Goal: Information Seeking & Learning: Learn about a topic

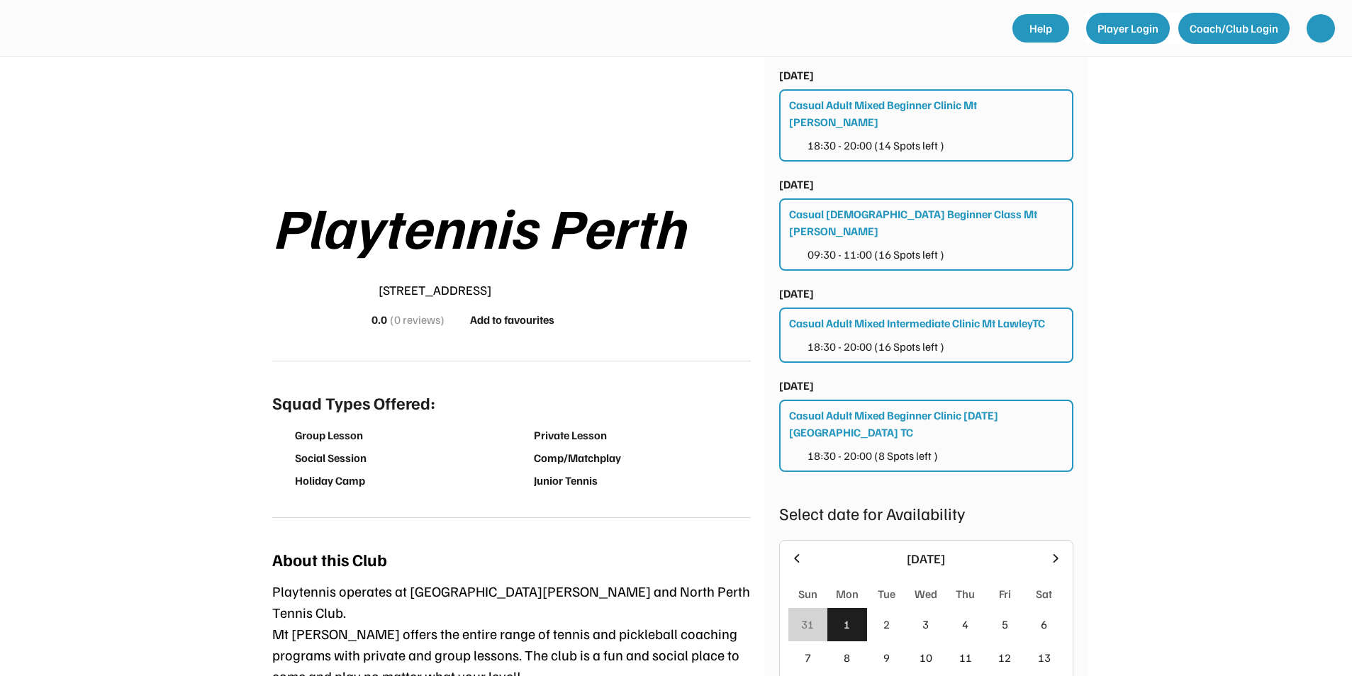
scroll to position [354, 0]
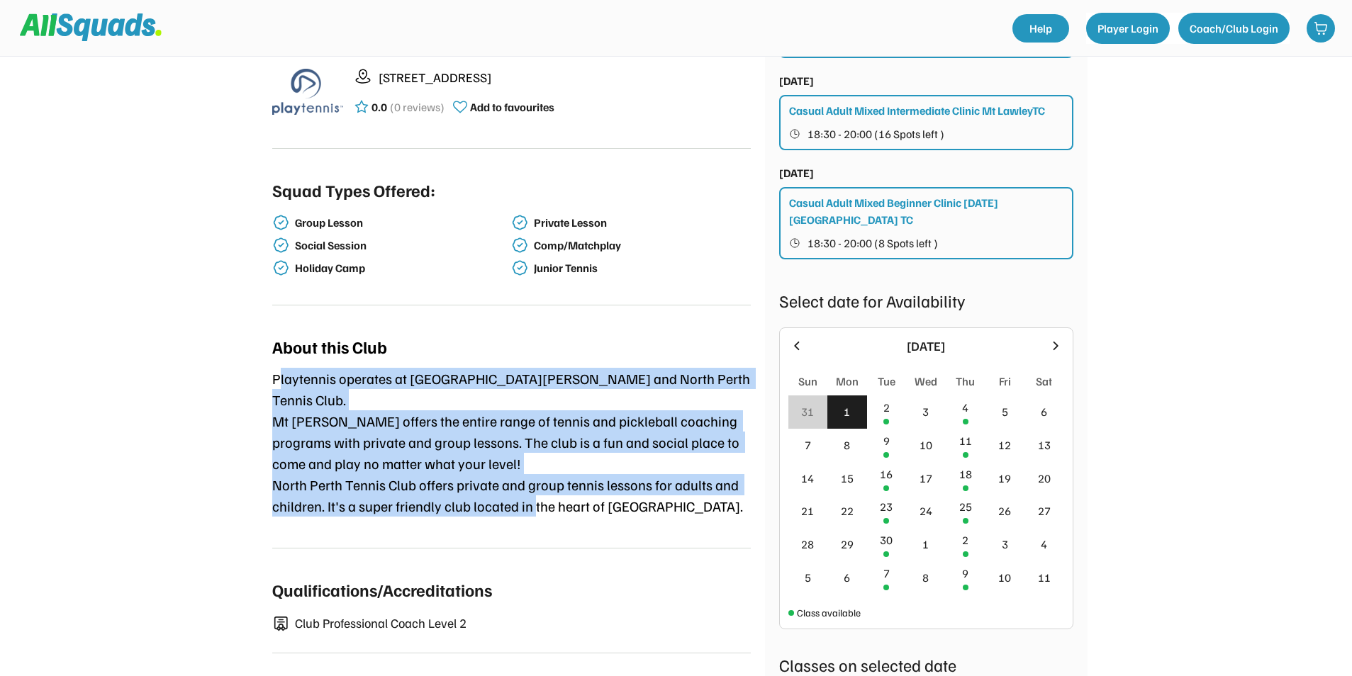
drag, startPoint x: 399, startPoint y: 429, endPoint x: 534, endPoint y: 482, distance: 145.2
click at [534, 482] on div "Playtennis operates at [GEOGRAPHIC_DATA][PERSON_NAME] and North Perth Tennis Cl…" at bounding box center [511, 442] width 478 height 149
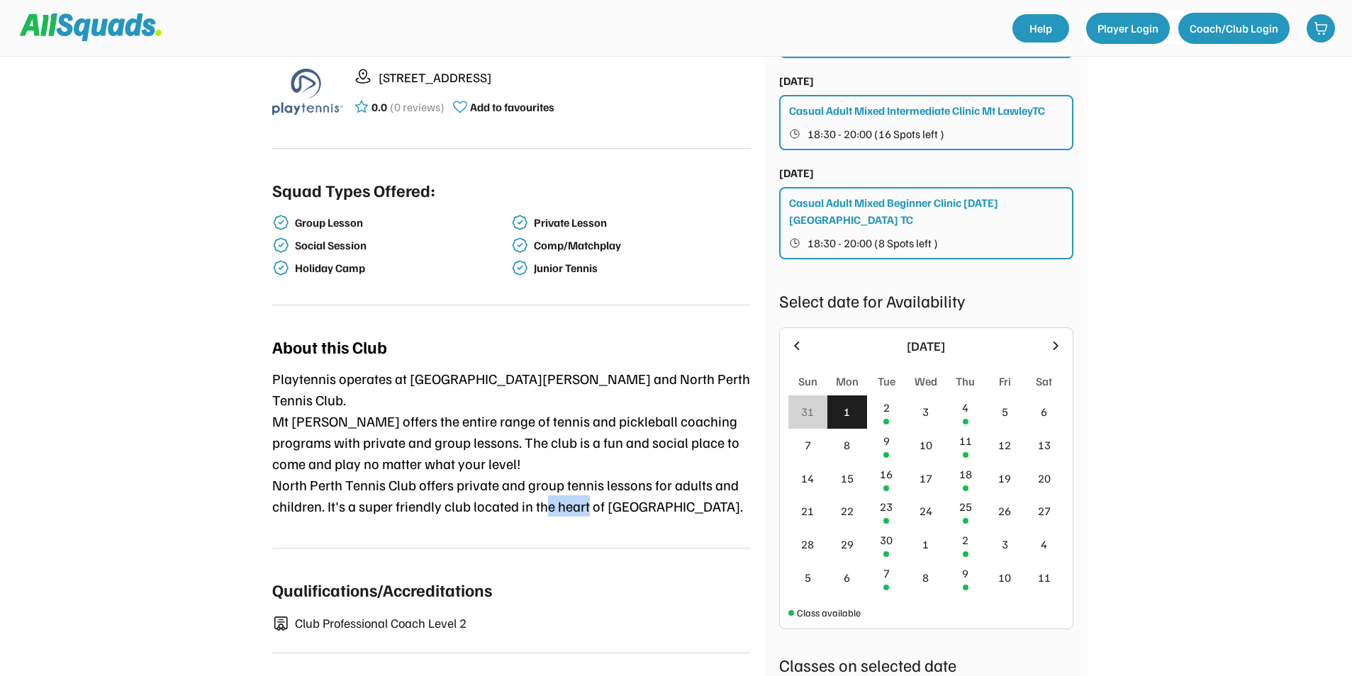
drag, startPoint x: 534, startPoint y: 482, endPoint x: 588, endPoint y: 505, distance: 58.7
click at [588, 505] on div "About this Club Playtennis operates at [GEOGRAPHIC_DATA][PERSON_NAME] and North…" at bounding box center [511, 435] width 478 height 226
drag, startPoint x: 588, startPoint y: 505, endPoint x: 673, endPoint y: 495, distance: 85.6
click at [673, 495] on div "Playtennis operates at [GEOGRAPHIC_DATA][PERSON_NAME] and North Perth Tennis Cl…" at bounding box center [511, 442] width 478 height 149
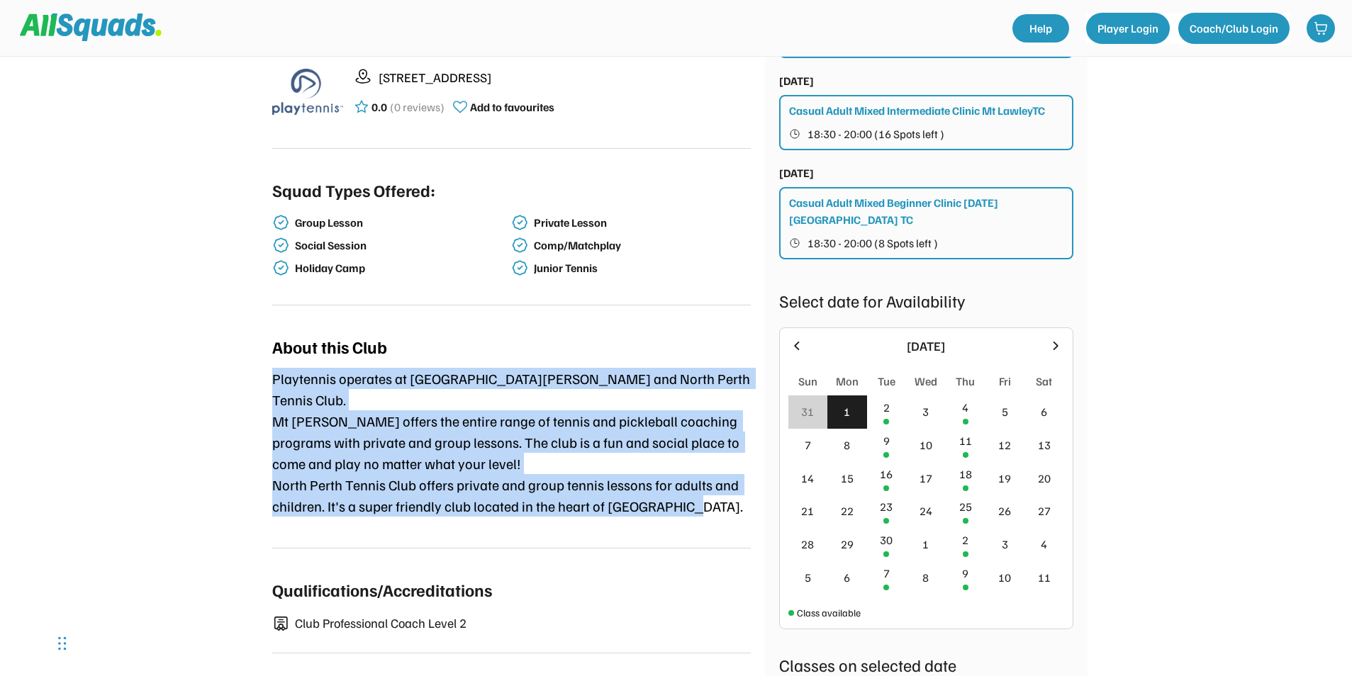
drag, startPoint x: 702, startPoint y: 487, endPoint x: 255, endPoint y: 377, distance: 459.8
click at [255, 377] on div "Playtennis [GEOGRAPHIC_DATA] [STREET_ADDRESS] 0.0 (0 reviews) Add to favourites…" at bounding box center [676, 316] width 907 height 1228
drag, startPoint x: 255, startPoint y: 377, endPoint x: 444, endPoint y: 415, distance: 192.2
click at [444, 415] on div "Playtennis operates at [GEOGRAPHIC_DATA][PERSON_NAME] and North Perth Tennis Cl…" at bounding box center [511, 442] width 478 height 149
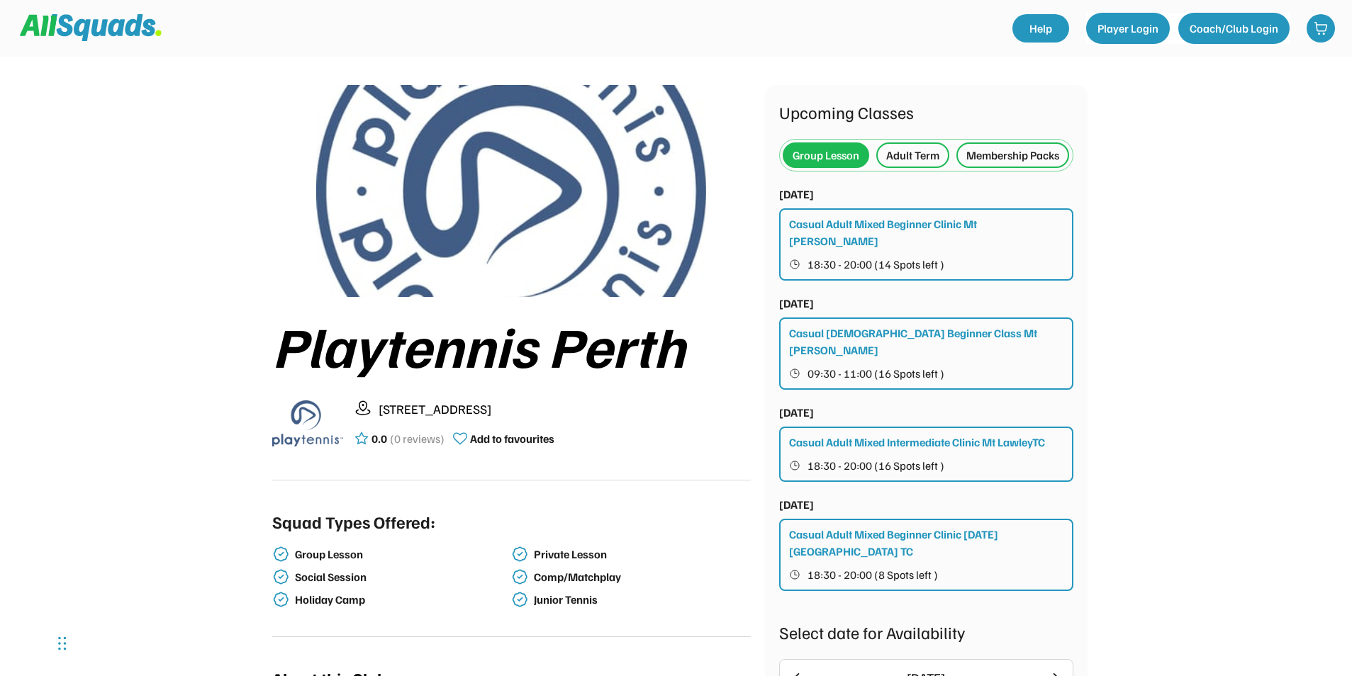
scroll to position [0, 0]
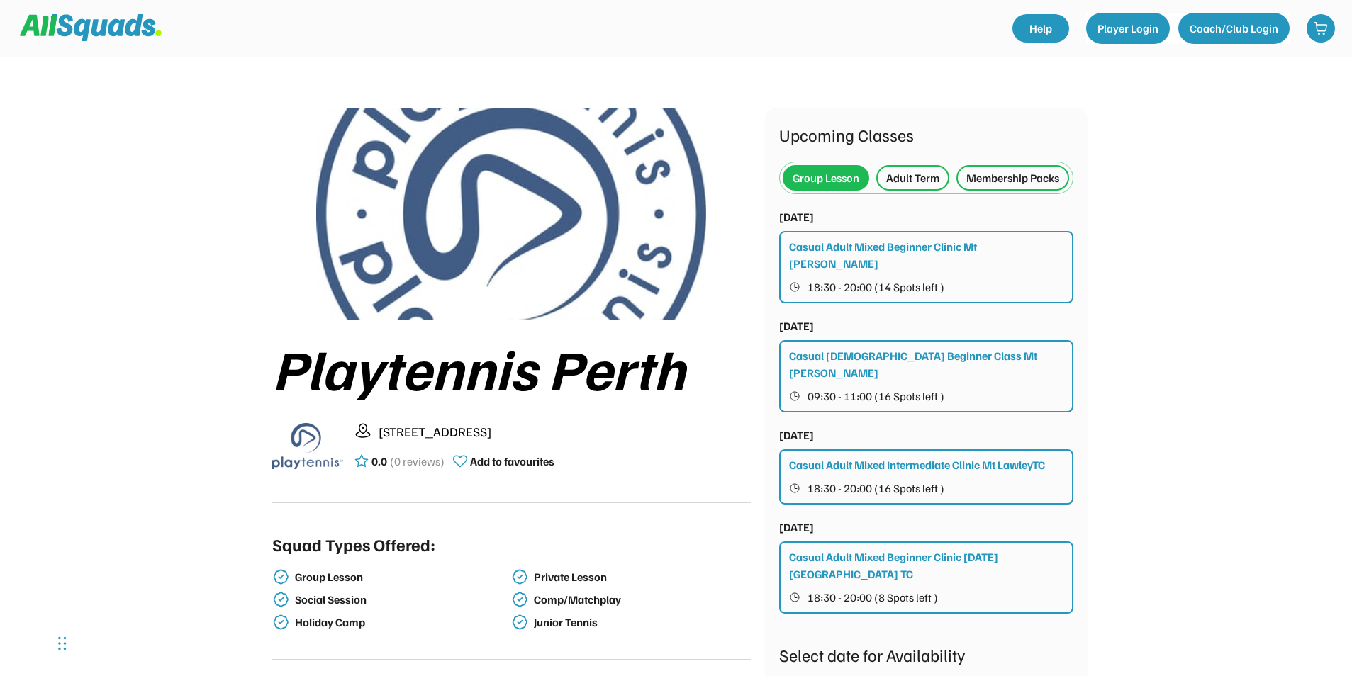
click at [924, 176] on div "Adult Term" at bounding box center [912, 177] width 53 height 17
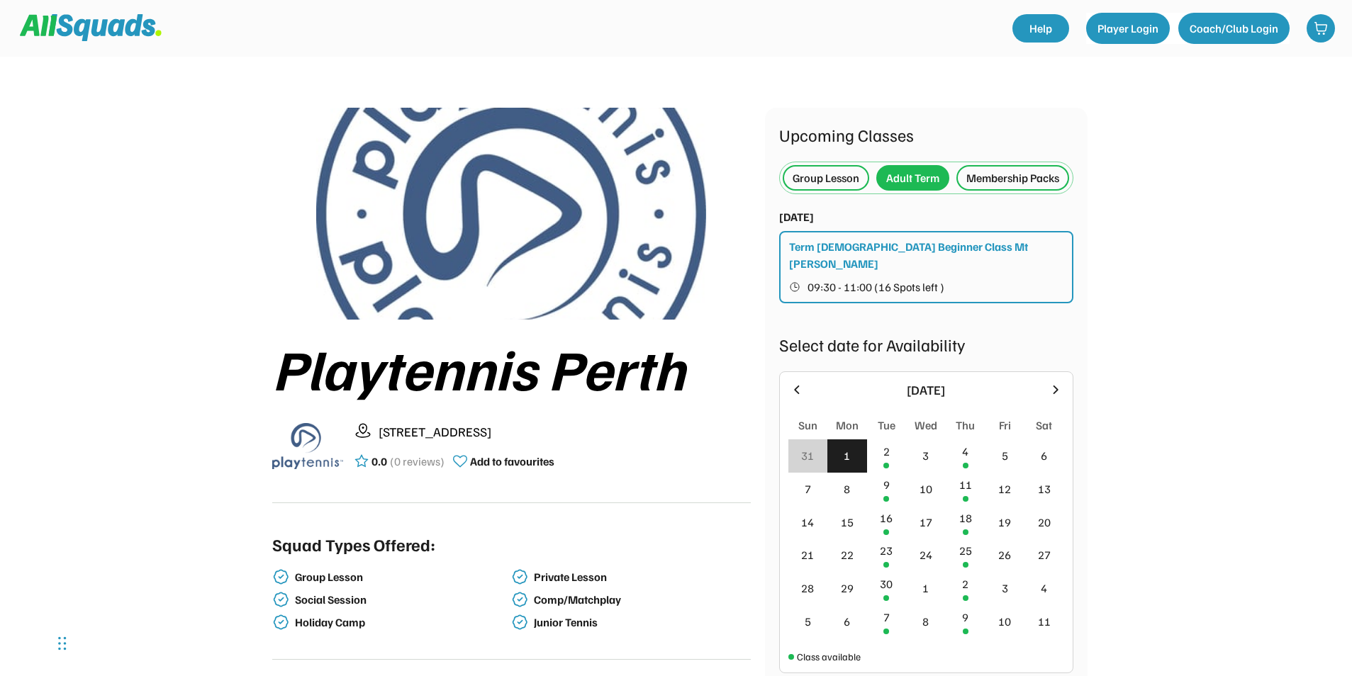
click at [886, 434] on div "Tue" at bounding box center [886, 425] width 18 height 17
click at [898, 468] on div "2" at bounding box center [887, 455] width 40 height 33
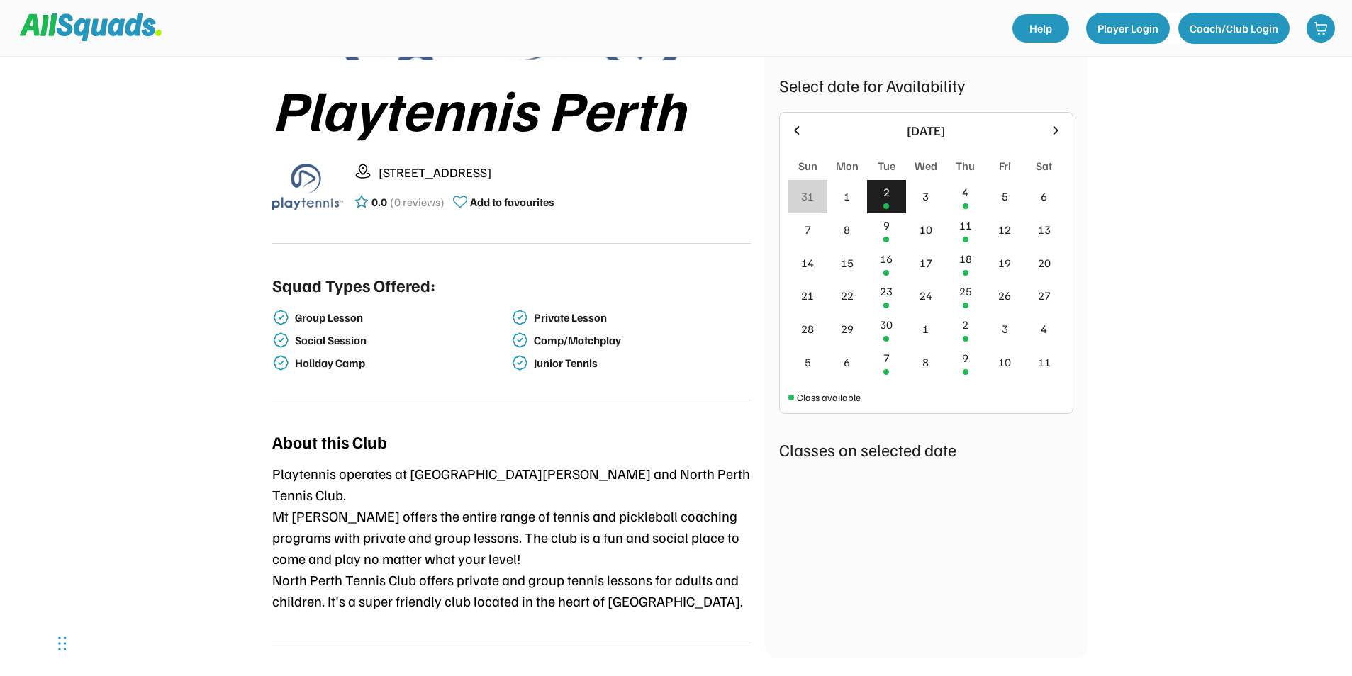
scroll to position [283, 0]
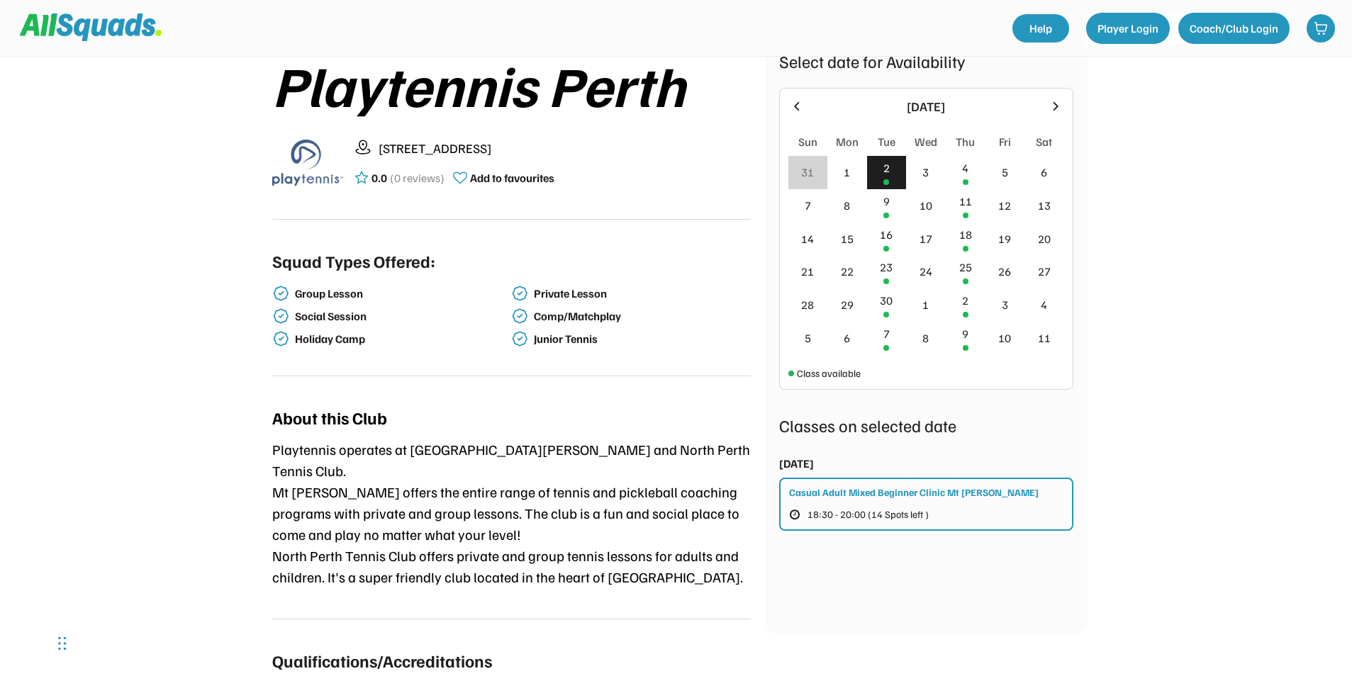
click at [415, 149] on div "[STREET_ADDRESS]" at bounding box center [564, 148] width 372 height 19
copy div "[STREET_ADDRESS]"
click at [956, 184] on div "4" at bounding box center [965, 172] width 40 height 33
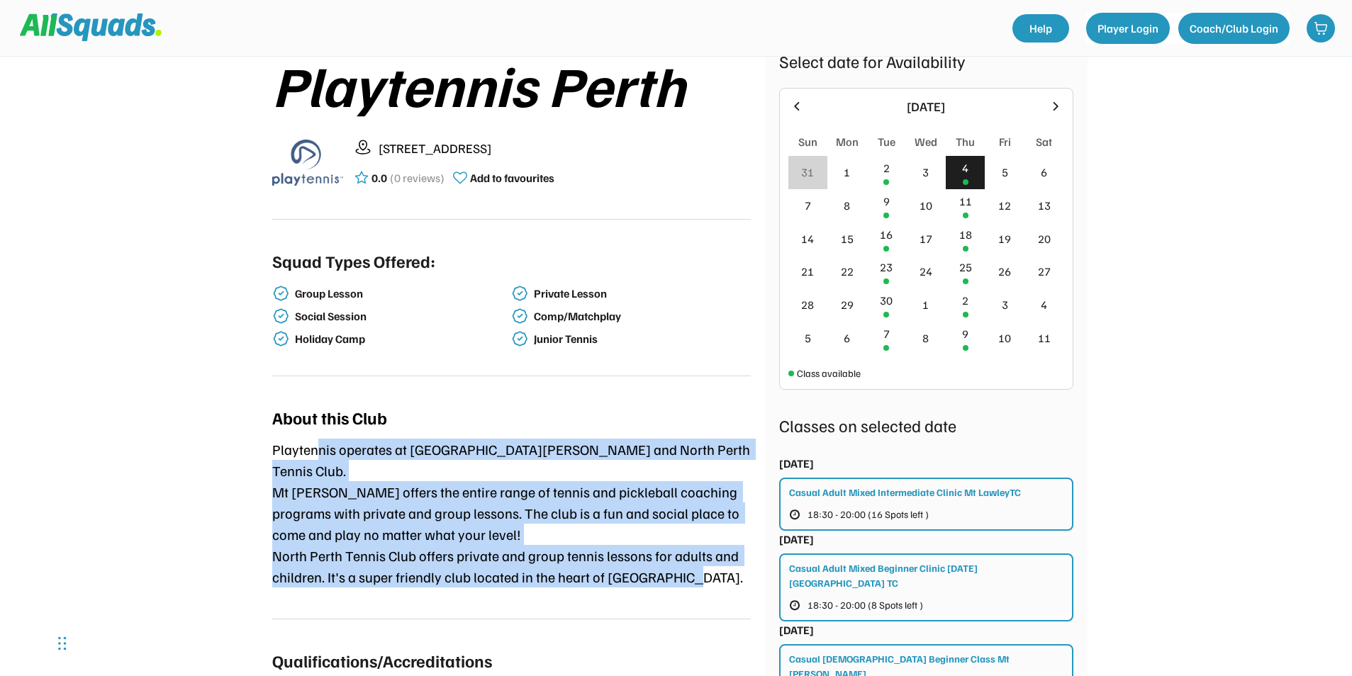
drag, startPoint x: 337, startPoint y: 463, endPoint x: 689, endPoint y: 592, distance: 375.4
click at [689, 592] on div "About this Club Playtennis operates at [GEOGRAPHIC_DATA][PERSON_NAME] and North…" at bounding box center [511, 506] width 478 height 226
click at [363, 483] on div "Playtennis operates at [GEOGRAPHIC_DATA][PERSON_NAME] and North Perth Tennis Cl…" at bounding box center [511, 513] width 478 height 149
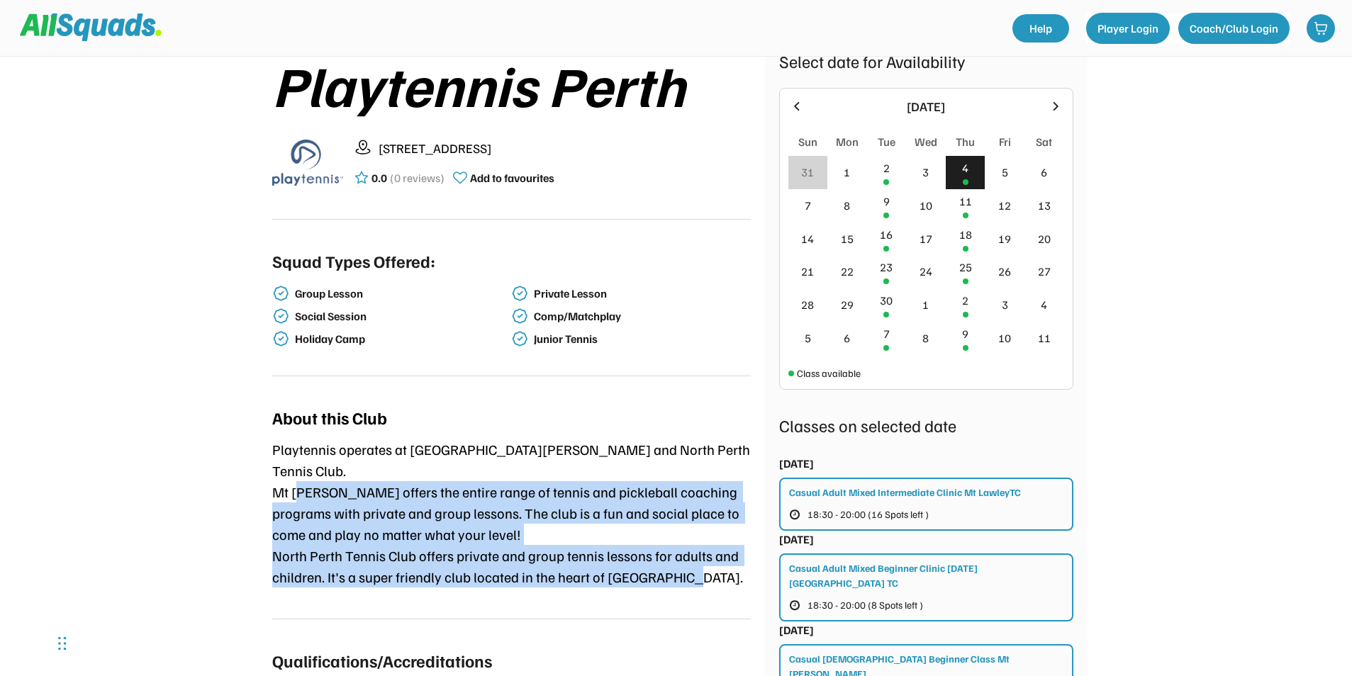
drag, startPoint x: 358, startPoint y: 471, endPoint x: 713, endPoint y: 562, distance: 366.5
click at [713, 562] on div "Playtennis operates at [GEOGRAPHIC_DATA][PERSON_NAME] and North Perth Tennis Cl…" at bounding box center [511, 513] width 478 height 149
drag, startPoint x: 713, startPoint y: 562, endPoint x: 661, endPoint y: 567, distance: 52.7
click at [661, 566] on div "Playtennis operates at [GEOGRAPHIC_DATA][PERSON_NAME] and North Perth Tennis Cl…" at bounding box center [511, 513] width 478 height 149
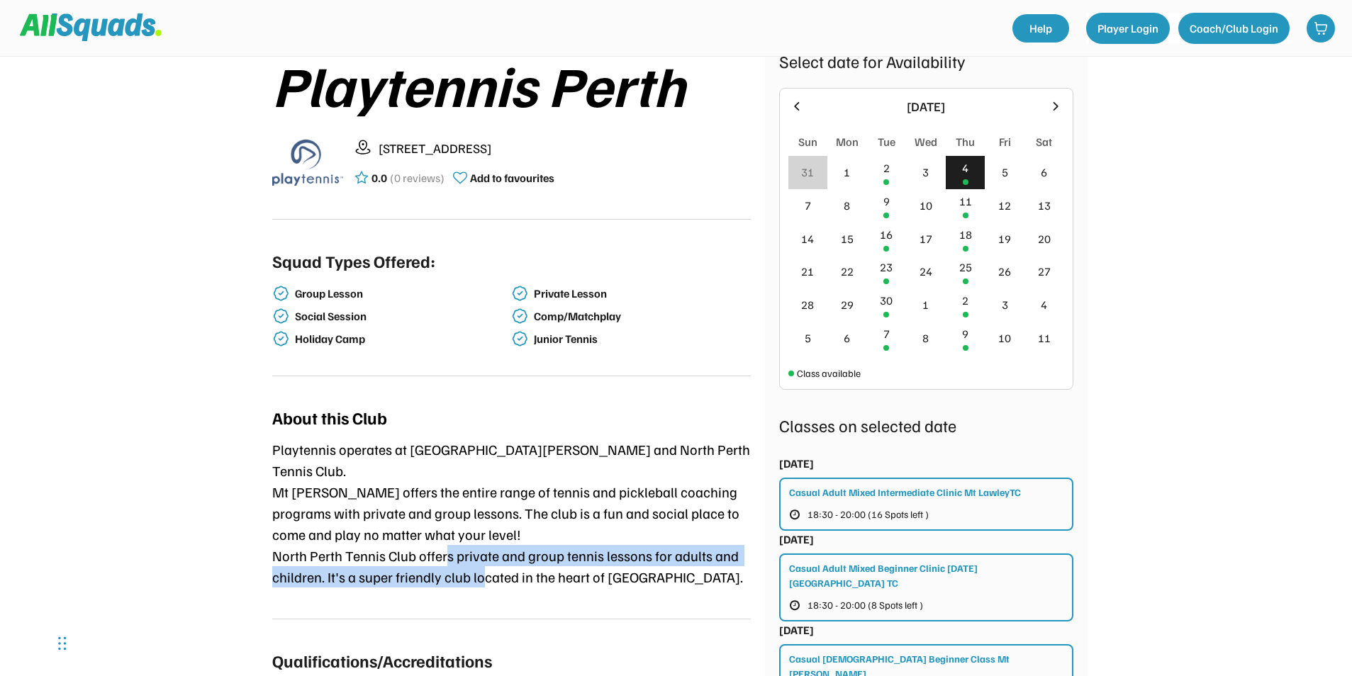
drag, startPoint x: 455, startPoint y: 541, endPoint x: 483, endPoint y: 548, distance: 28.4
click at [483, 548] on div "Playtennis operates at [GEOGRAPHIC_DATA][PERSON_NAME] and North Perth Tennis Cl…" at bounding box center [511, 513] width 478 height 149
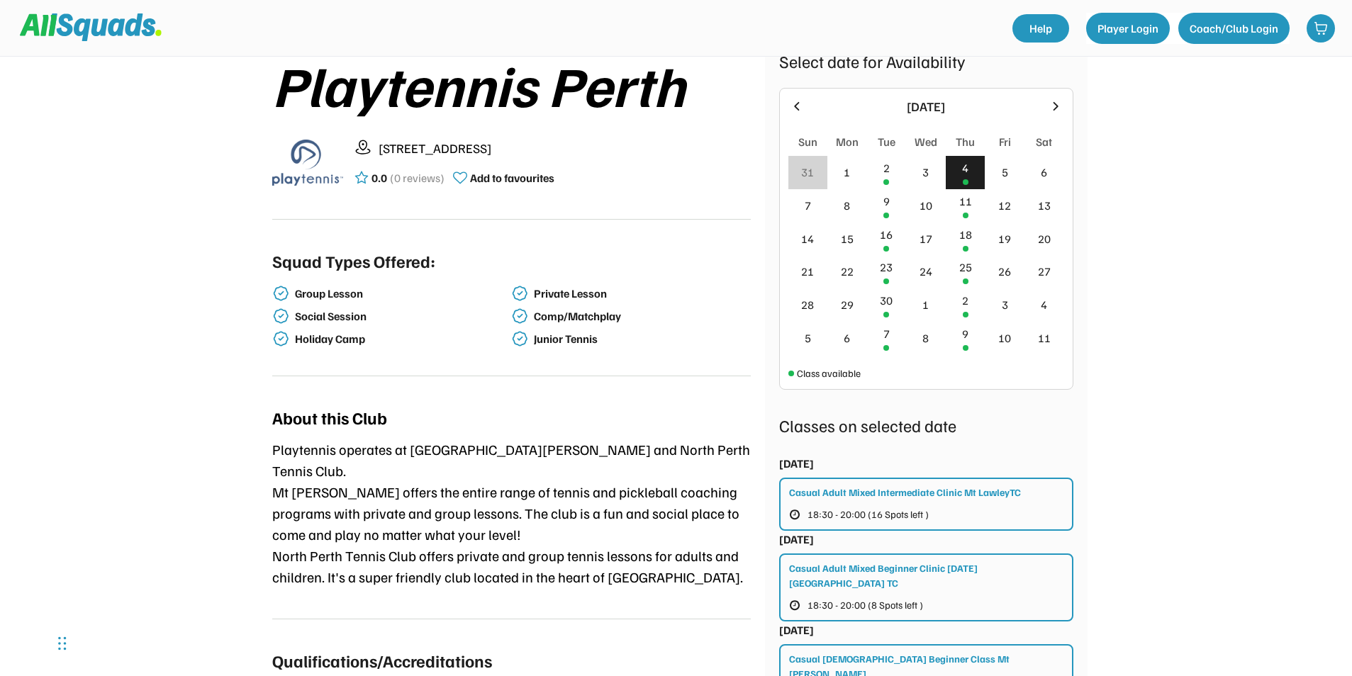
drag, startPoint x: 483, startPoint y: 548, endPoint x: 695, endPoint y: 573, distance: 213.4
click at [695, 573] on div "About this Club Playtennis operates at [GEOGRAPHIC_DATA][PERSON_NAME] and North…" at bounding box center [511, 506] width 478 height 226
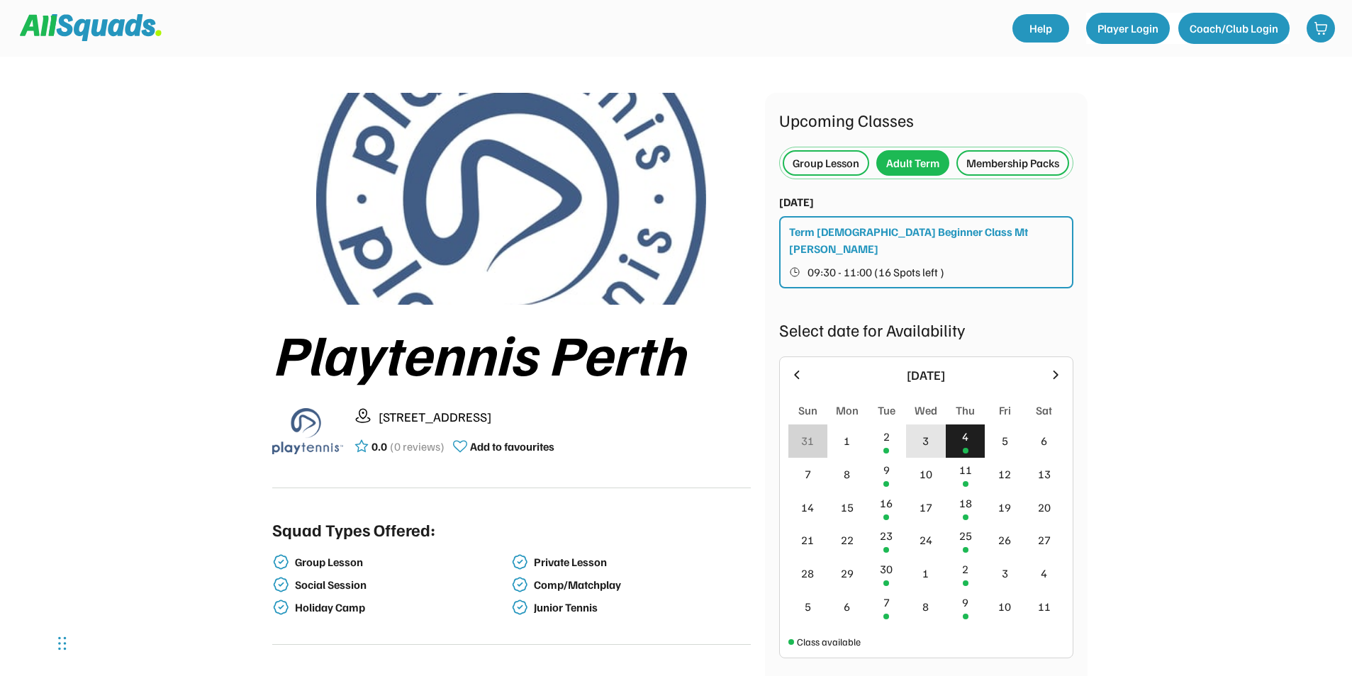
scroll to position [0, 0]
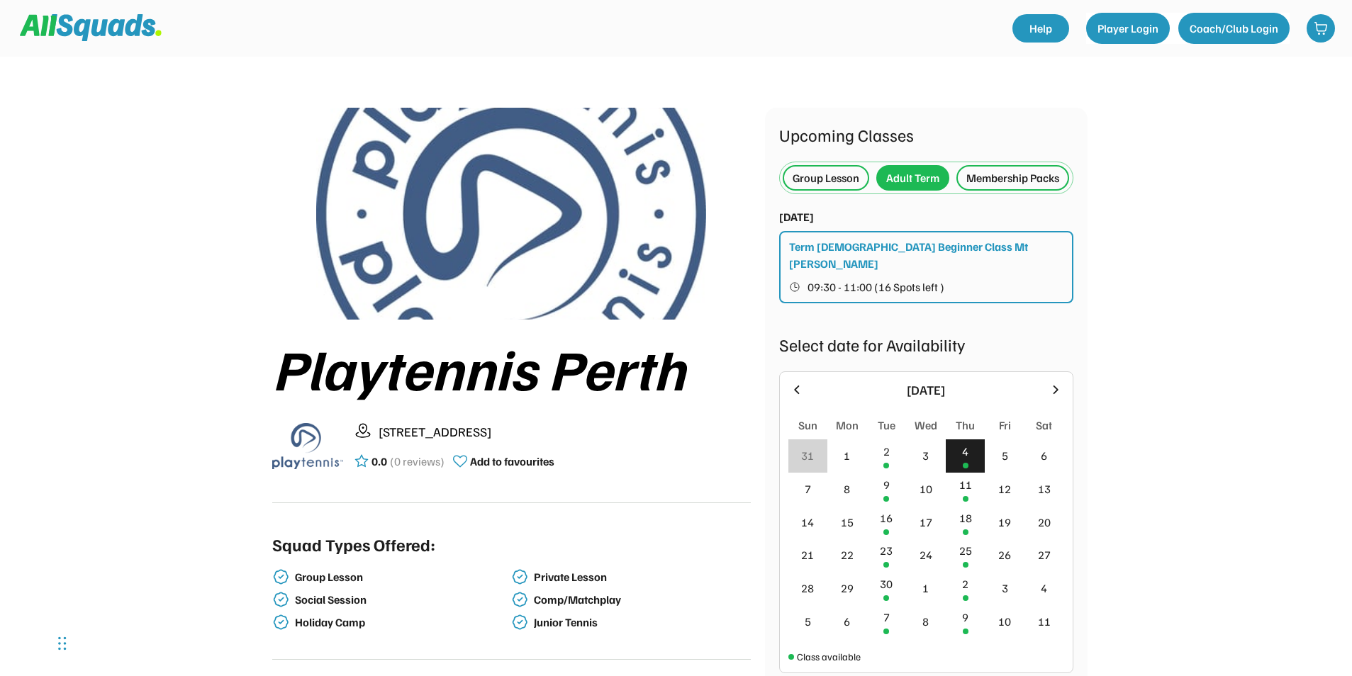
click at [926, 184] on div "Adult Term" at bounding box center [912, 177] width 53 height 17
